Goal: Task Accomplishment & Management: Use online tool/utility

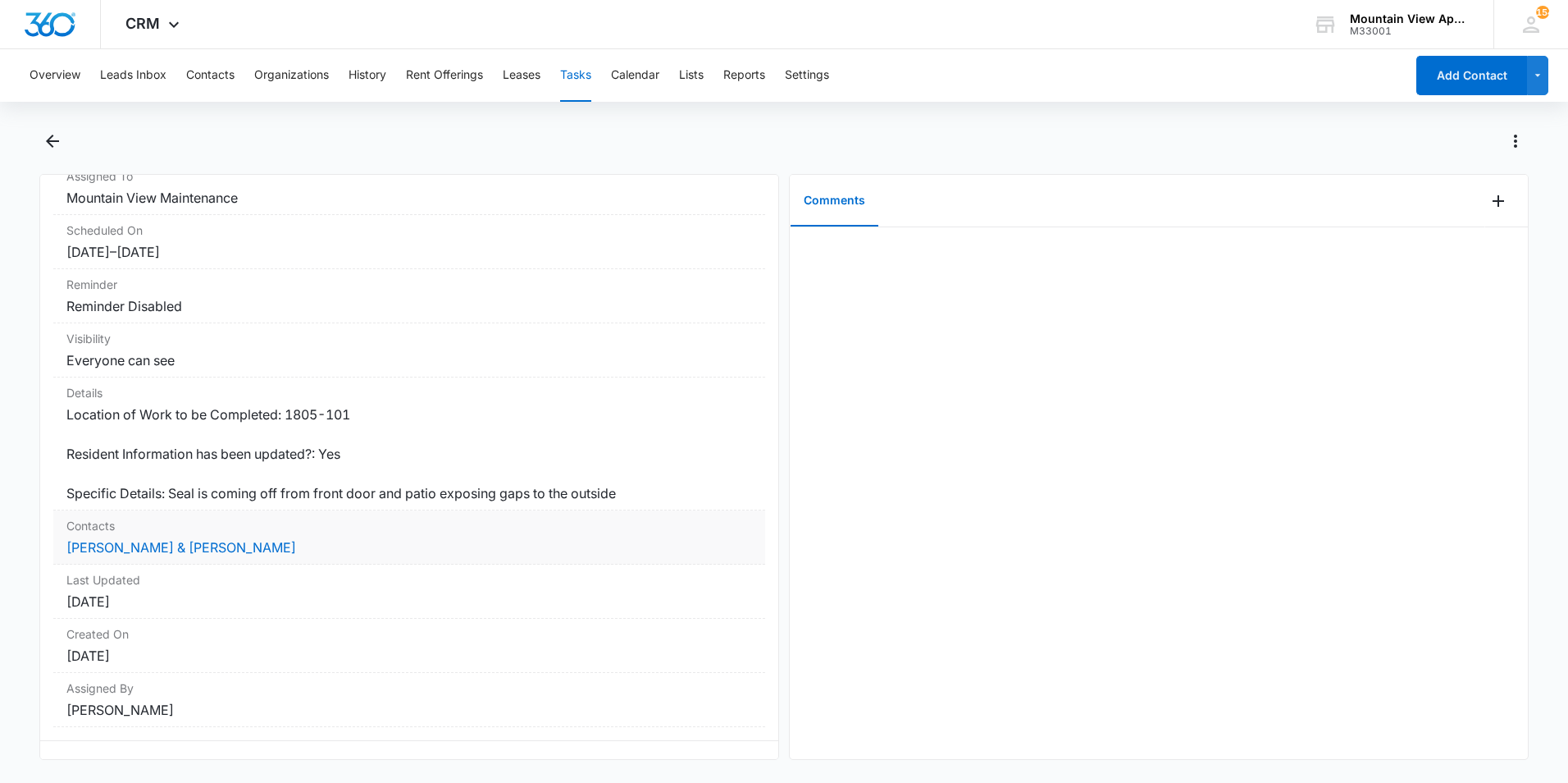
scroll to position [176, 0]
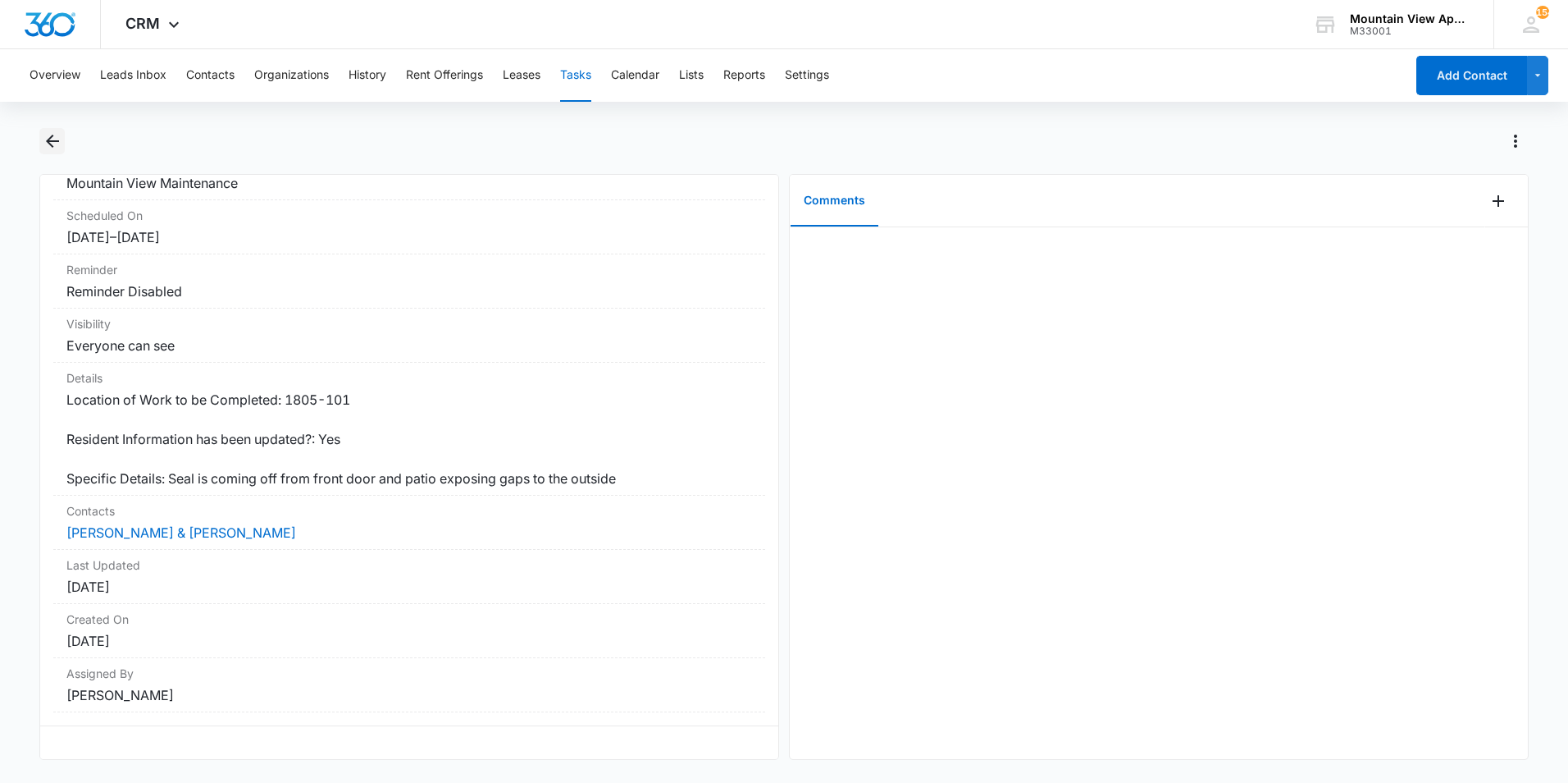
click at [51, 144] on icon "Back" at bounding box center [52, 140] width 19 height 20
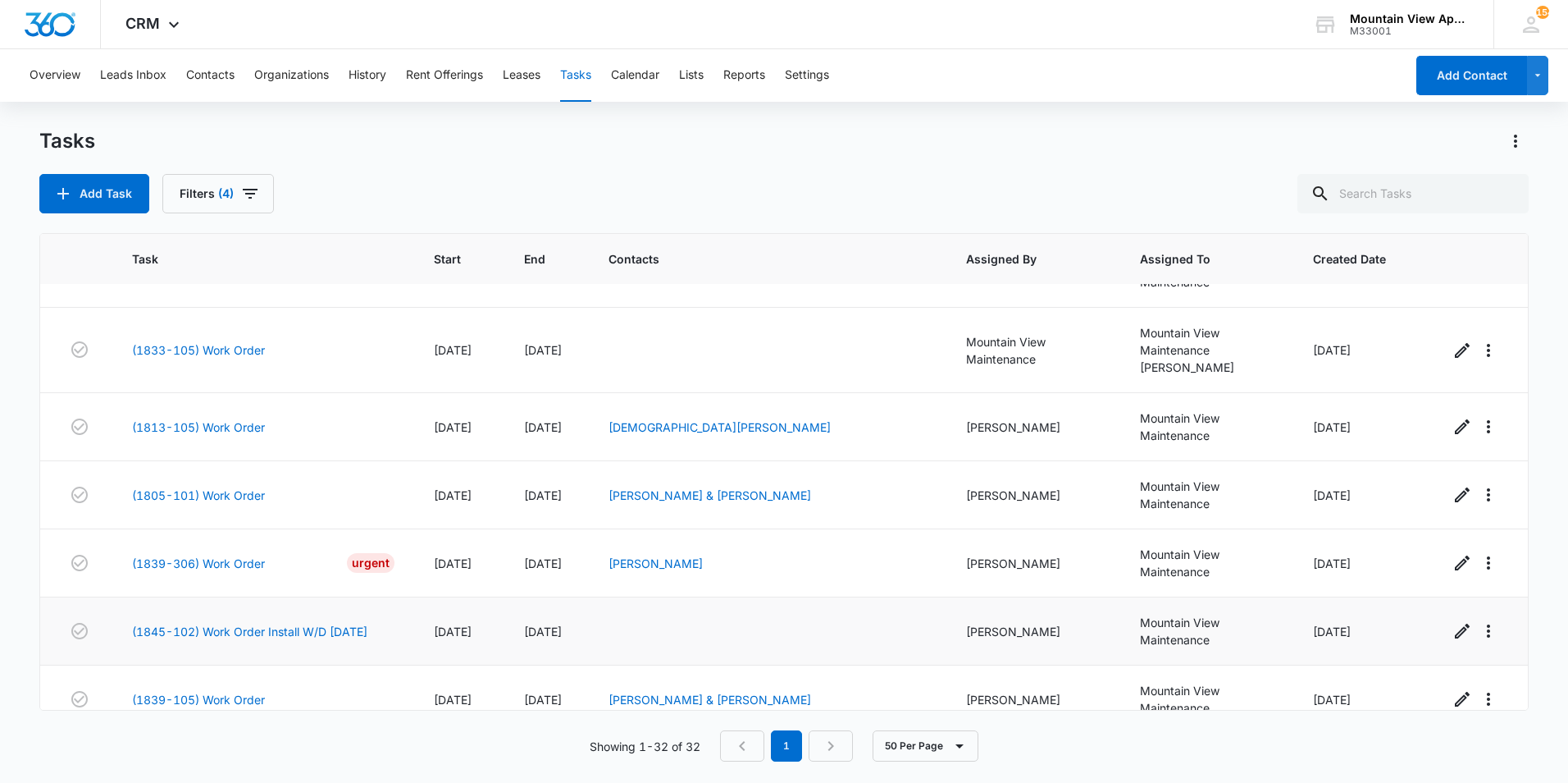
scroll to position [1788, 0]
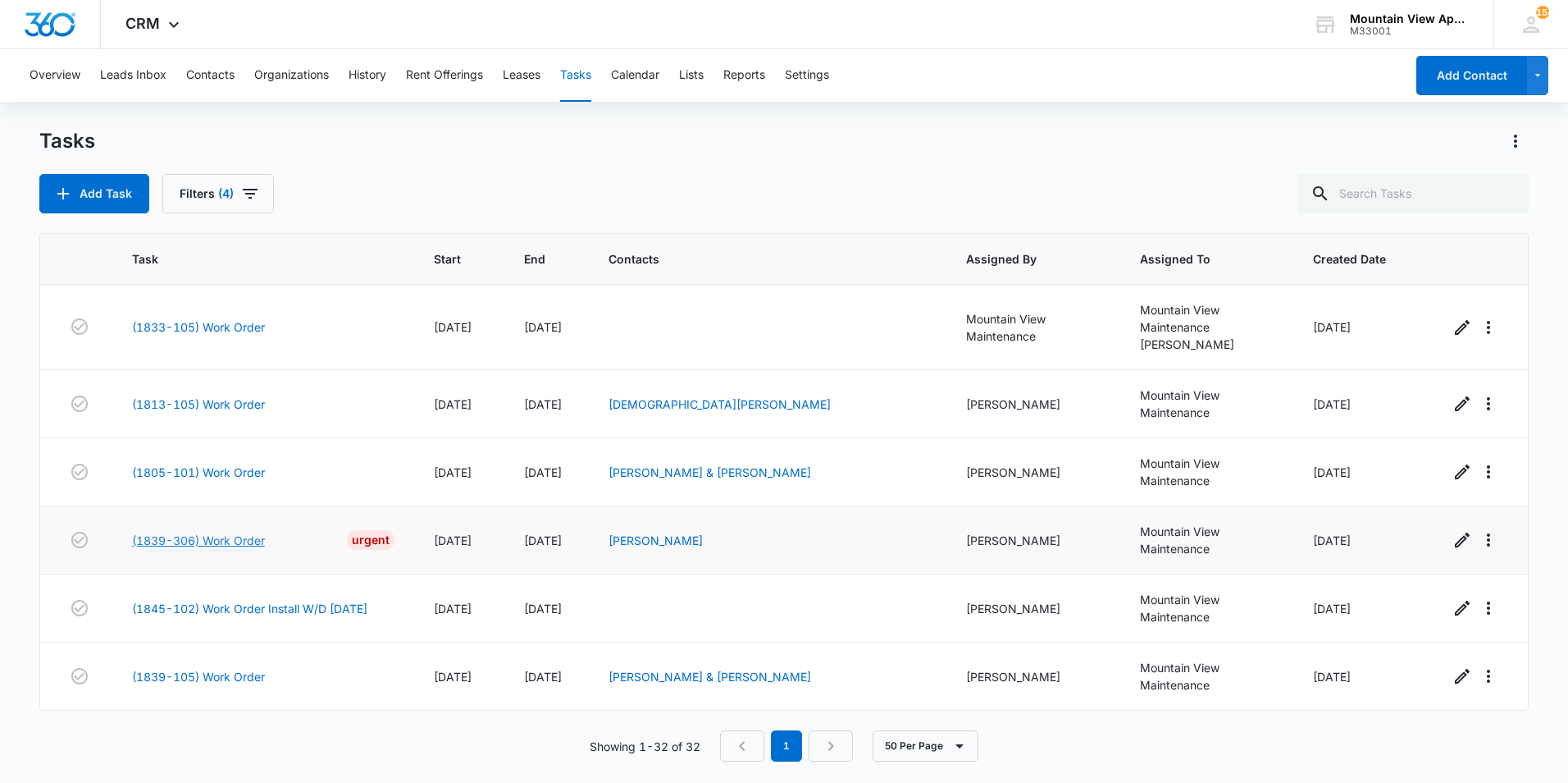
click at [186, 535] on link "(1839-306) Work Order" at bounding box center [198, 540] width 133 height 18
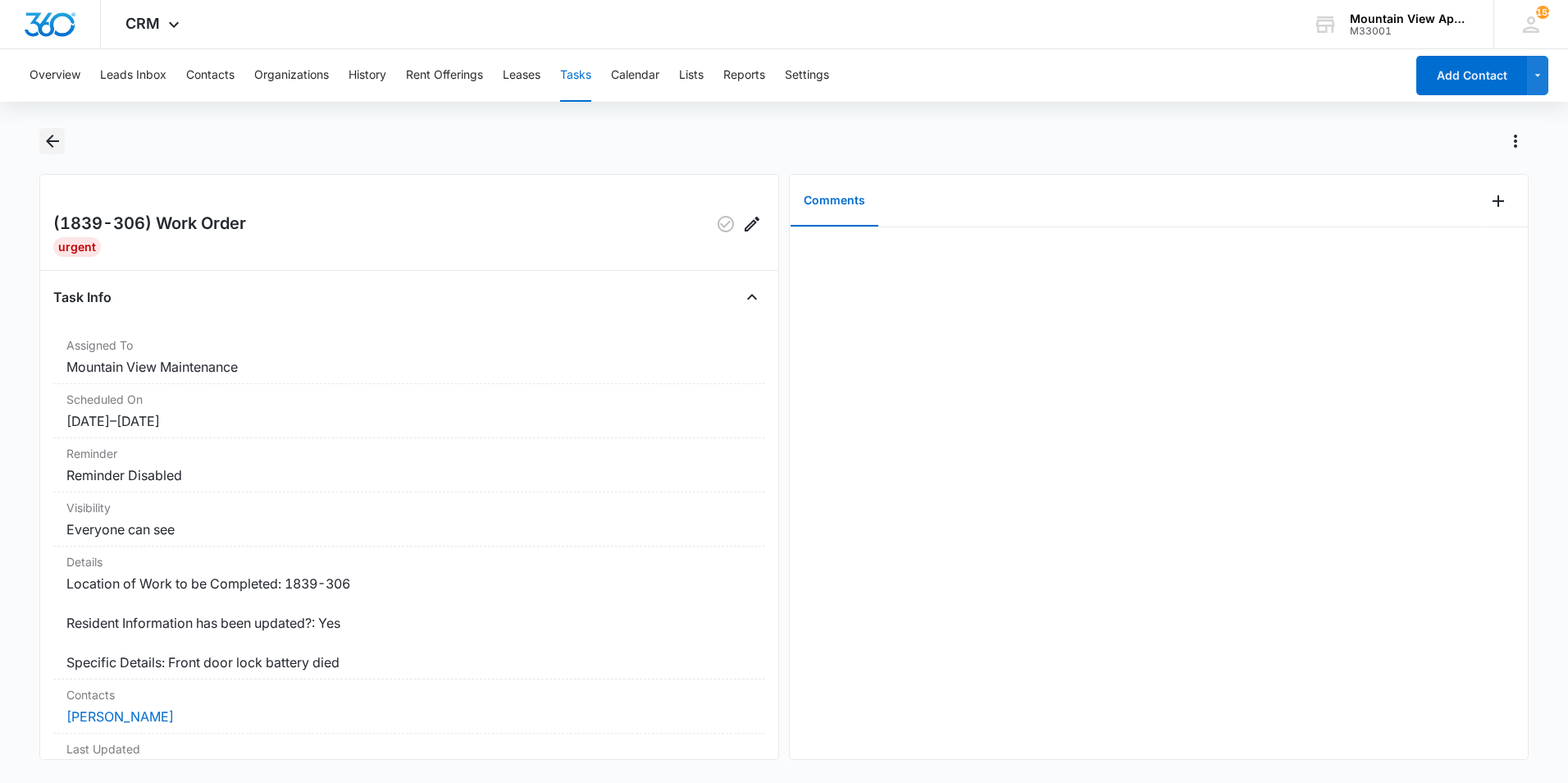
click at [50, 145] on icon "Back" at bounding box center [52, 141] width 13 height 13
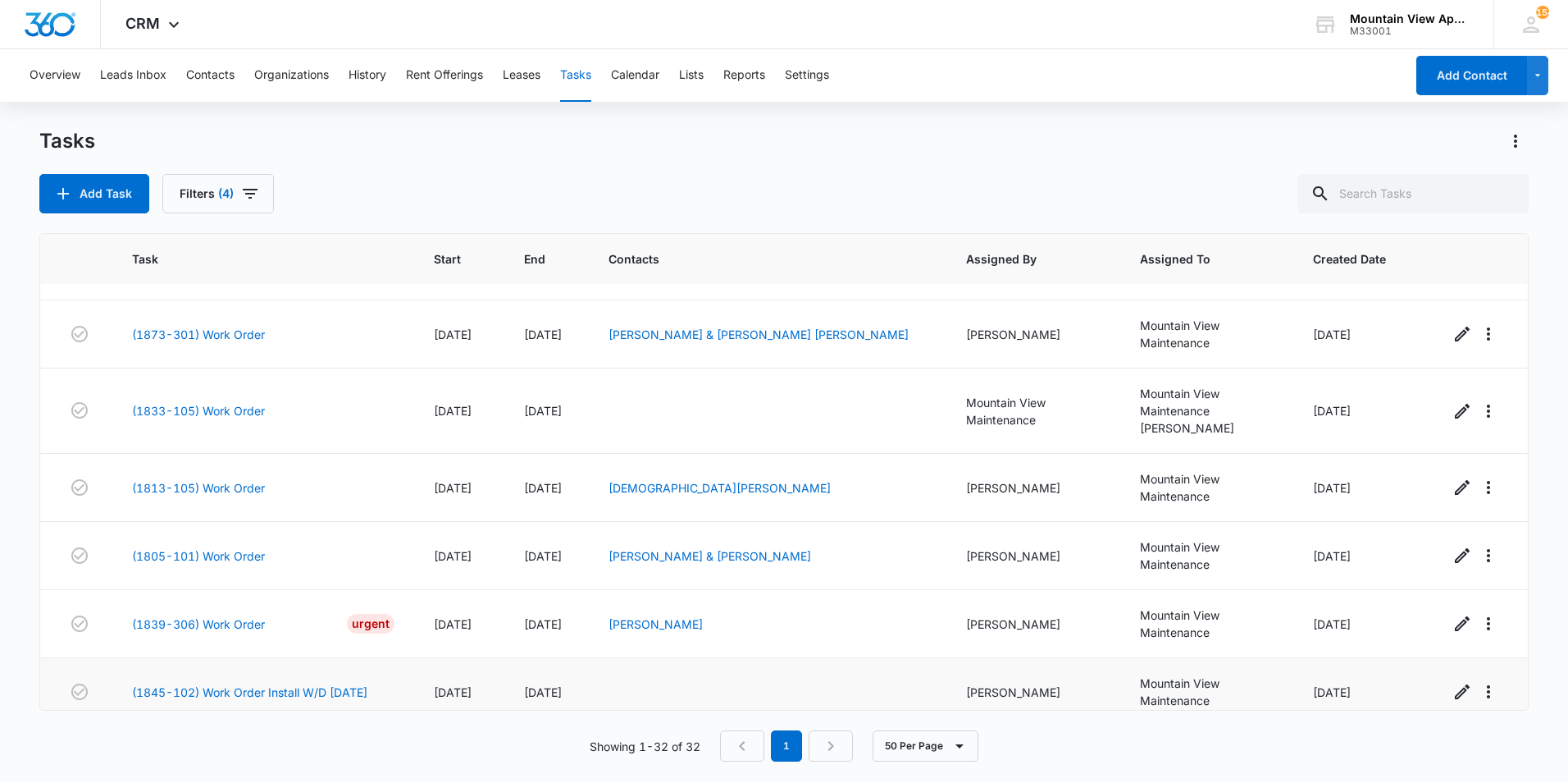
scroll to position [1788, 0]
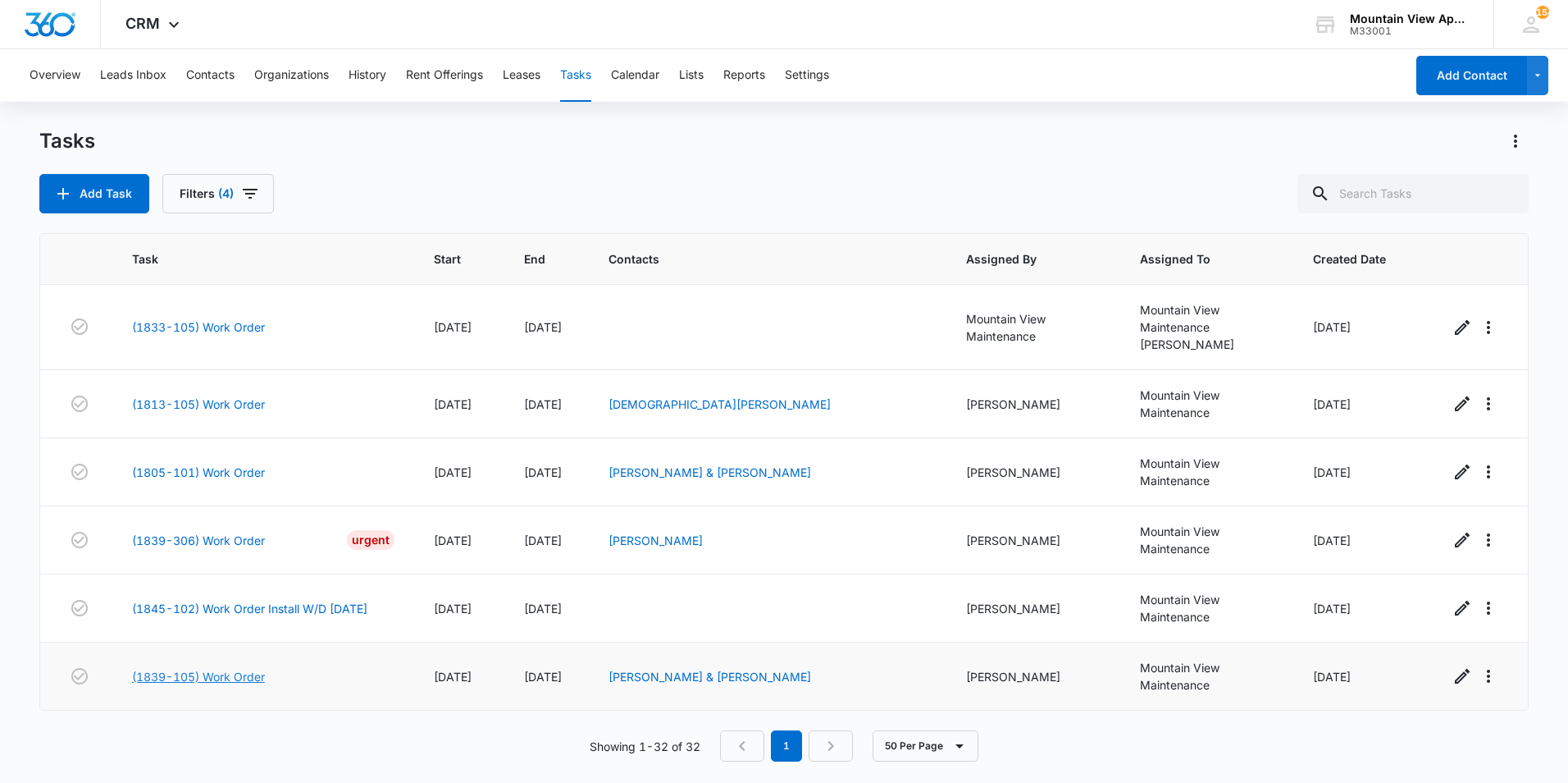
click at [188, 678] on link "(1839-105) Work Order" at bounding box center [198, 676] width 133 height 18
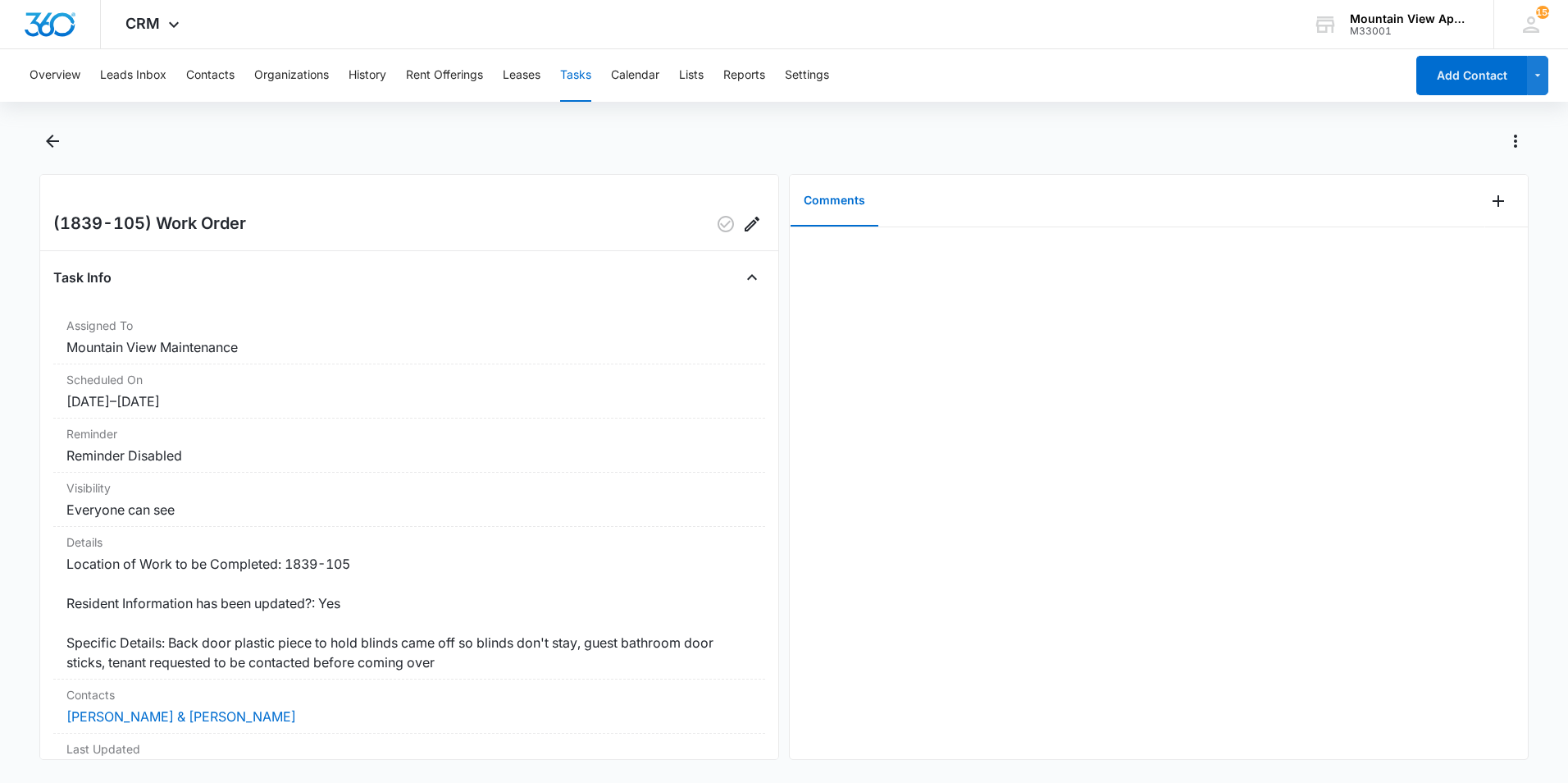
click at [42, 162] on div at bounding box center [784, 150] width 1489 height 46
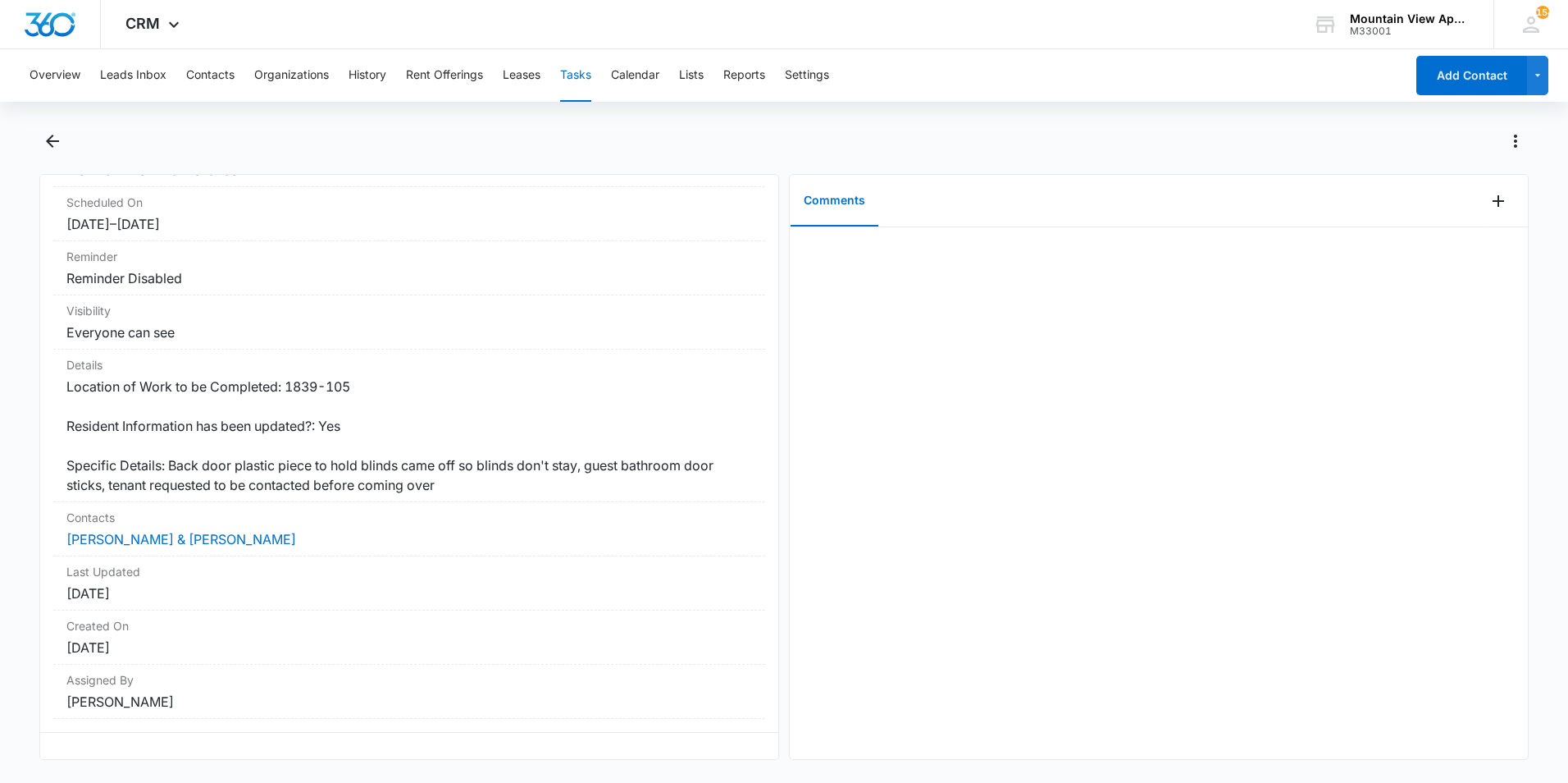
scroll to position [196, 0]
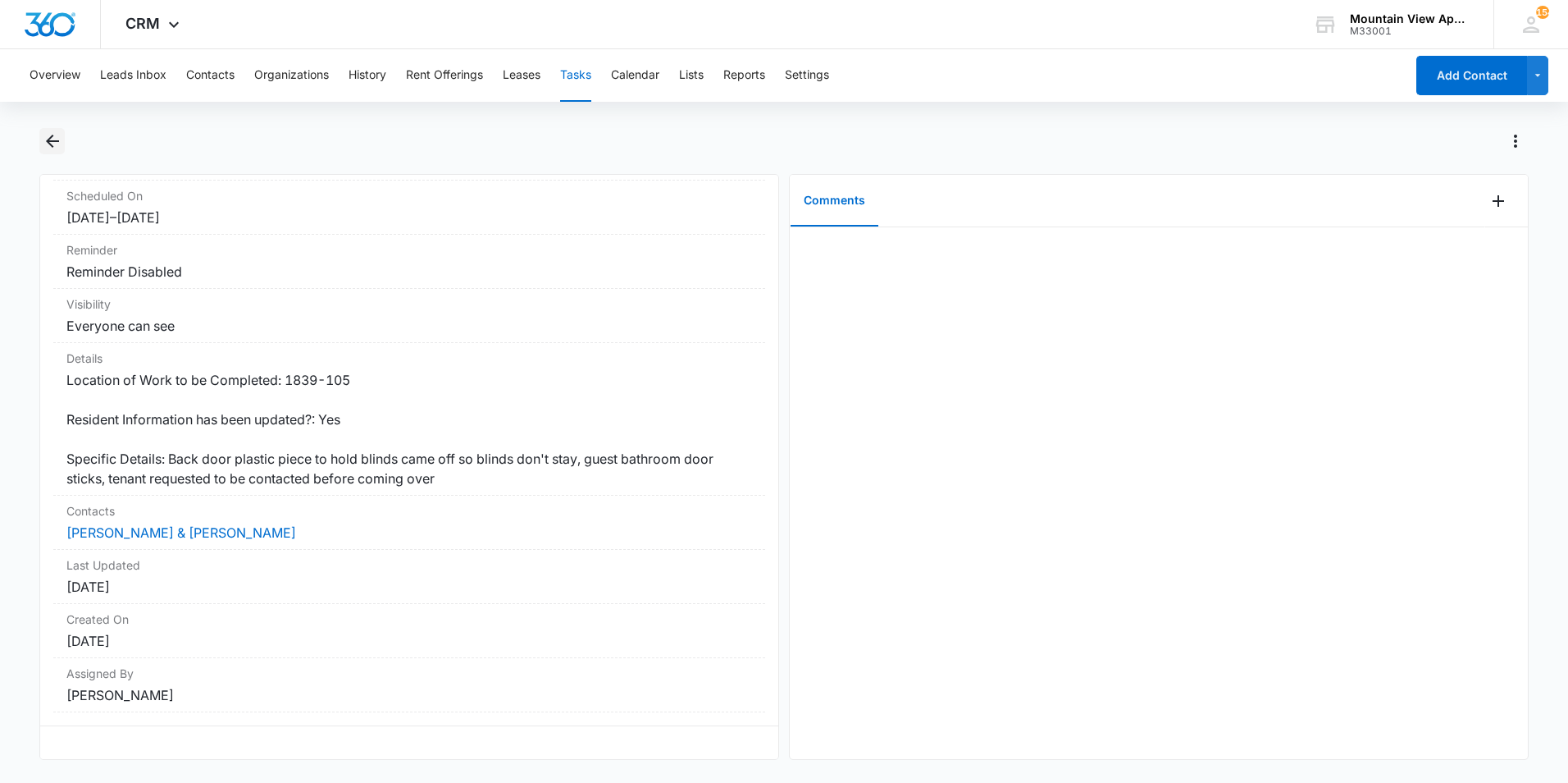
click at [56, 140] on icon "Back" at bounding box center [52, 141] width 13 height 13
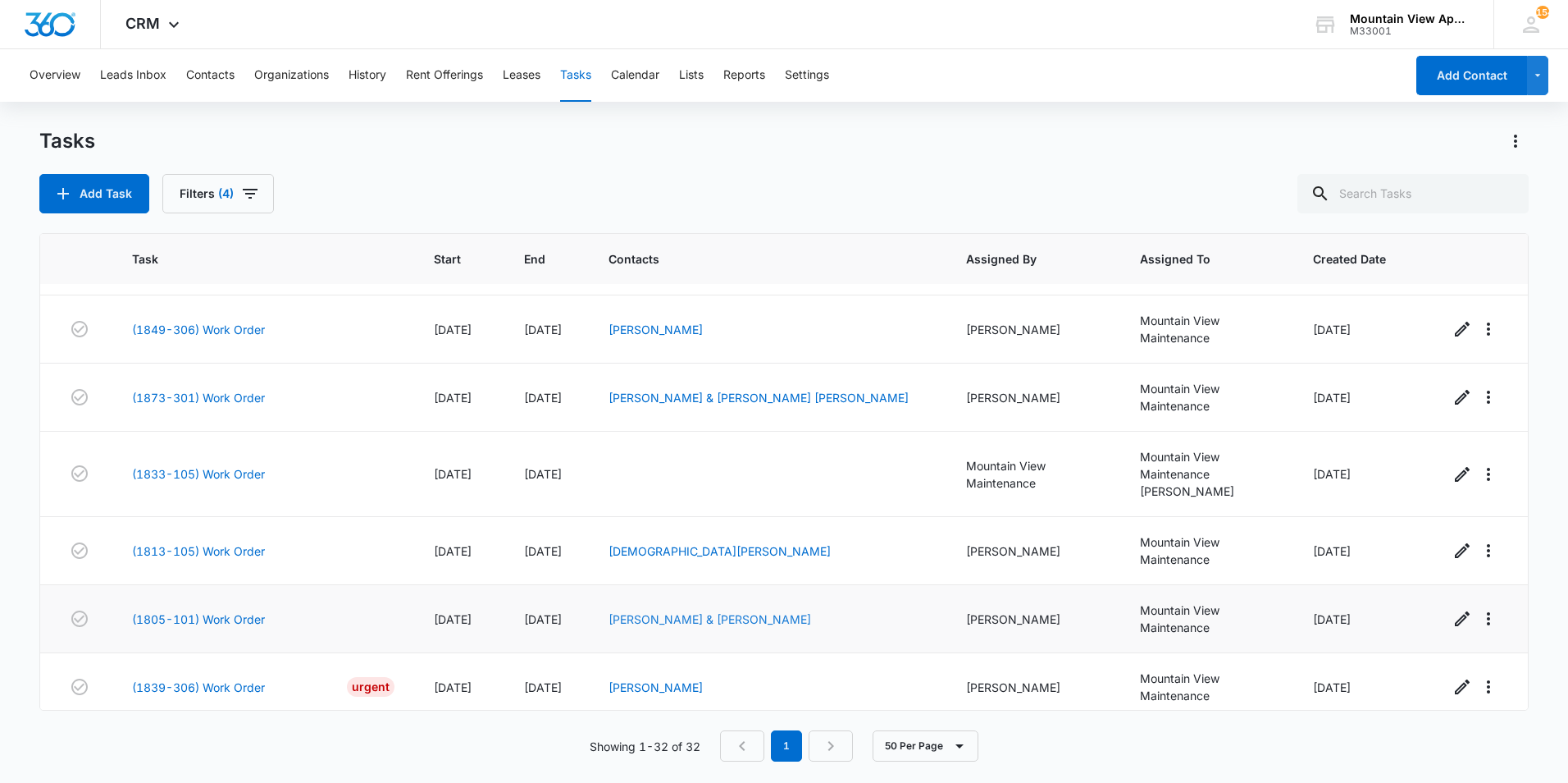
scroll to position [1788, 0]
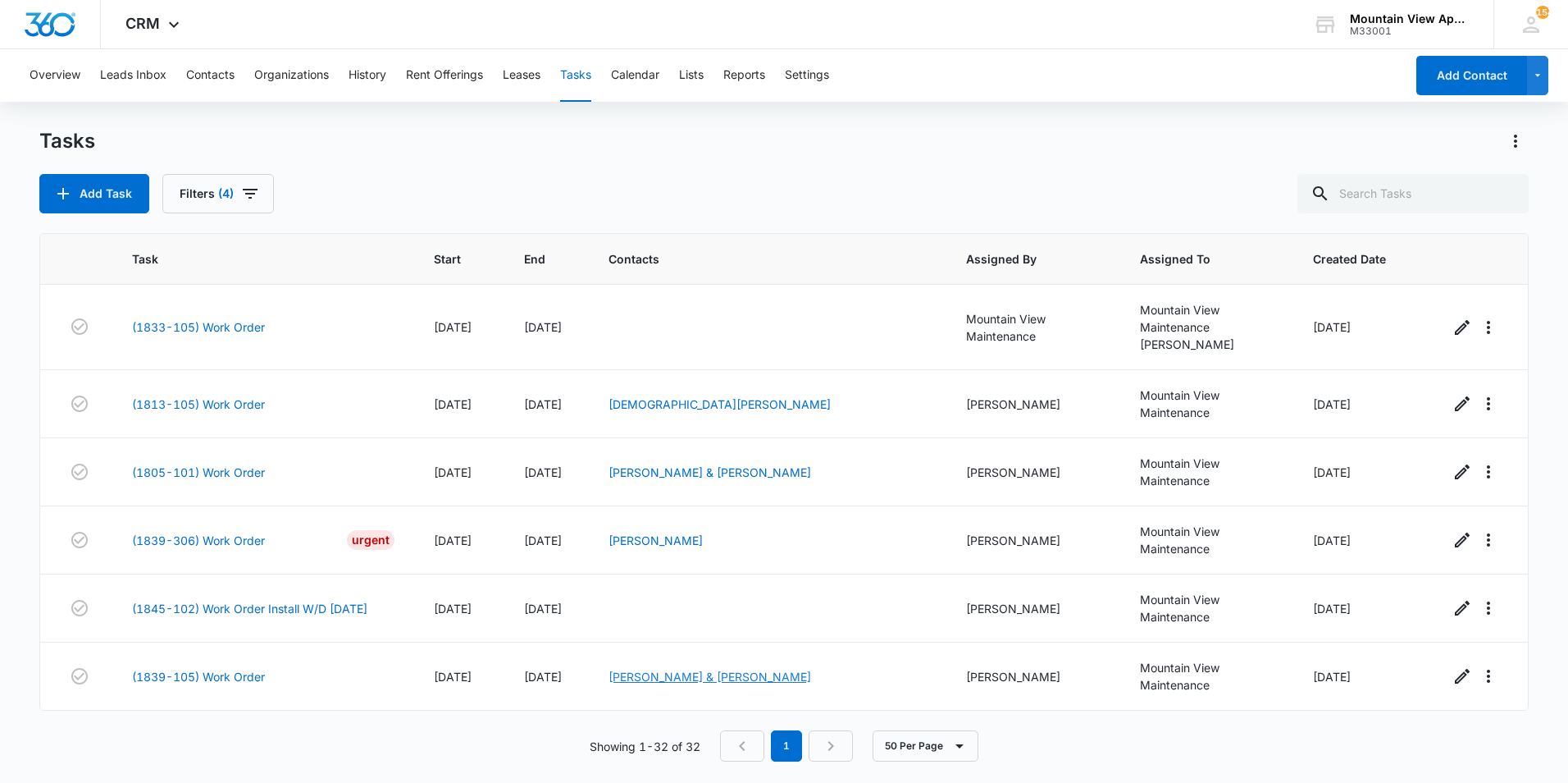
drag, startPoint x: 689, startPoint y: 683, endPoint x: 670, endPoint y: 780, distance: 98.8
click at [688, 685] on div "[PERSON_NAME] & [PERSON_NAME]" at bounding box center [767, 676] width 318 height 18
drag, startPoint x: 643, startPoint y: 748, endPoint x: 654, endPoint y: 634, distance: 114.5
click at [644, 737] on p "Showing 1-32 of 32" at bounding box center [644, 746] width 110 height 18
drag, startPoint x: 654, startPoint y: 634, endPoint x: 649, endPoint y: 664, distance: 30.4
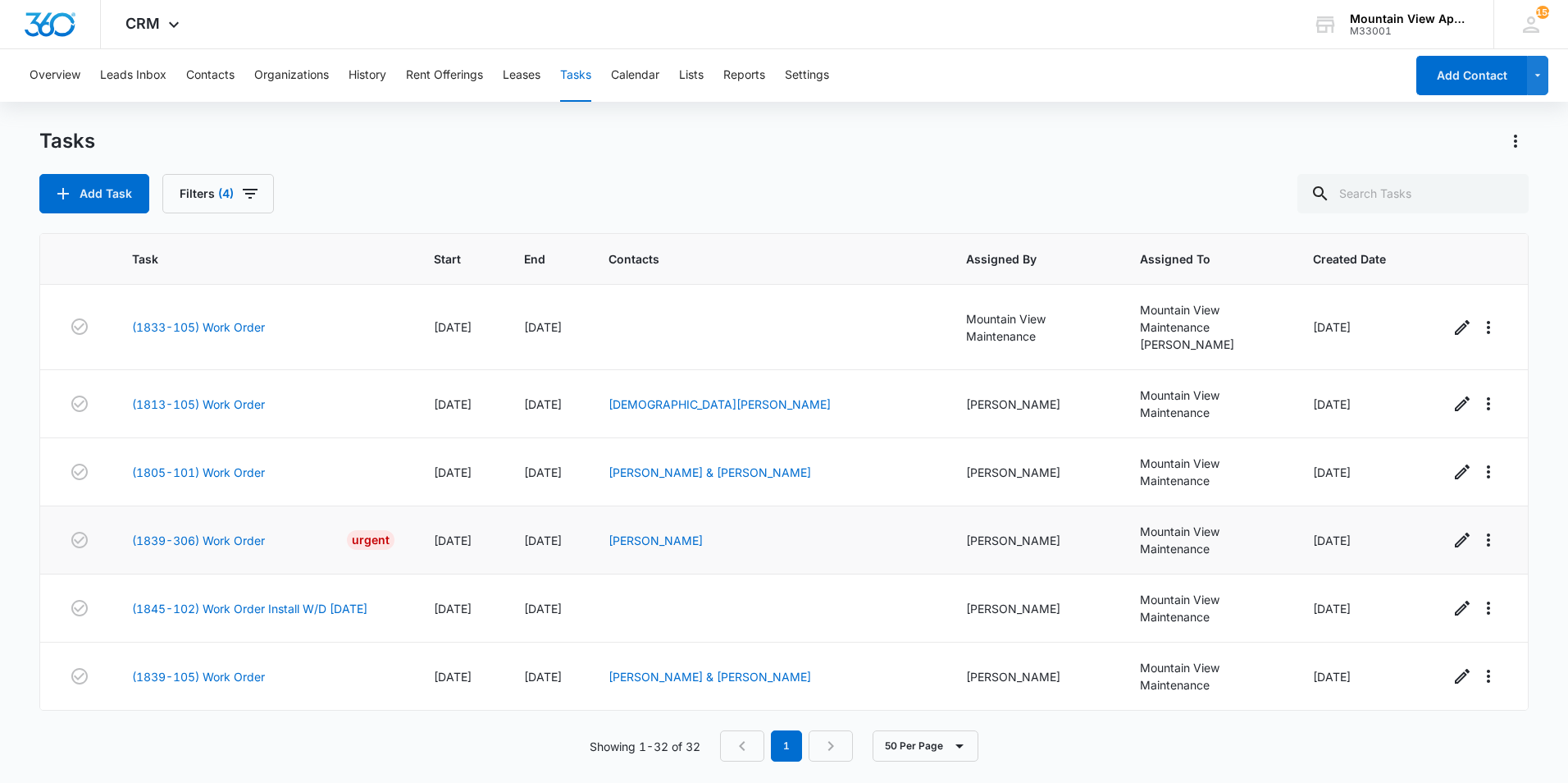
click at [860, 516] on td "[PERSON_NAME]" at bounding box center [767, 540] width 357 height 68
click at [244, 474] on link "(1805-101) Work Order" at bounding box center [198, 472] width 133 height 18
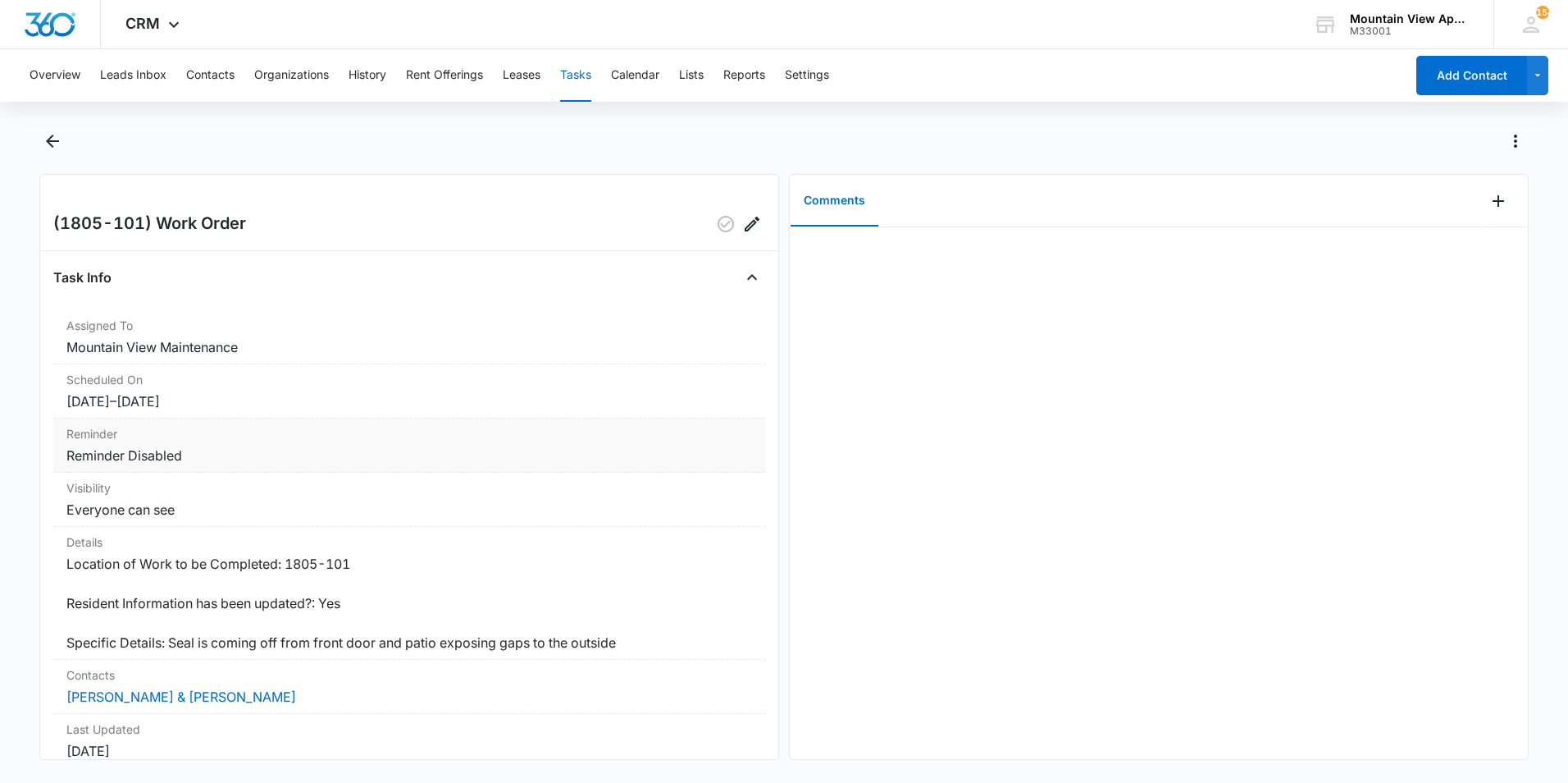
click at [297, 464] on dd "Reminder Disabled" at bounding box center [409, 455] width 685 height 20
